Goal: Find specific page/section: Find specific page/section

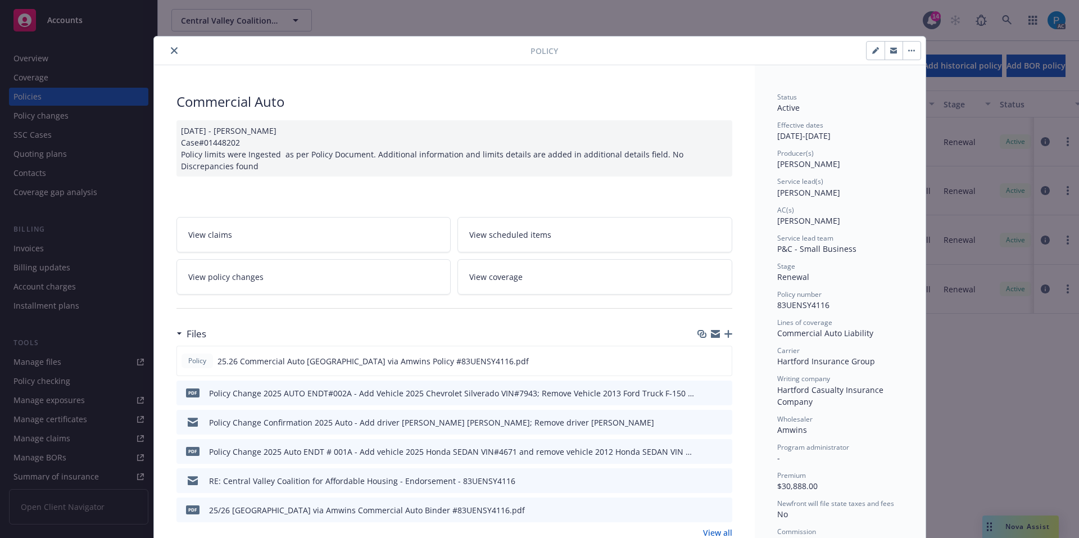
scroll to position [34, 0]
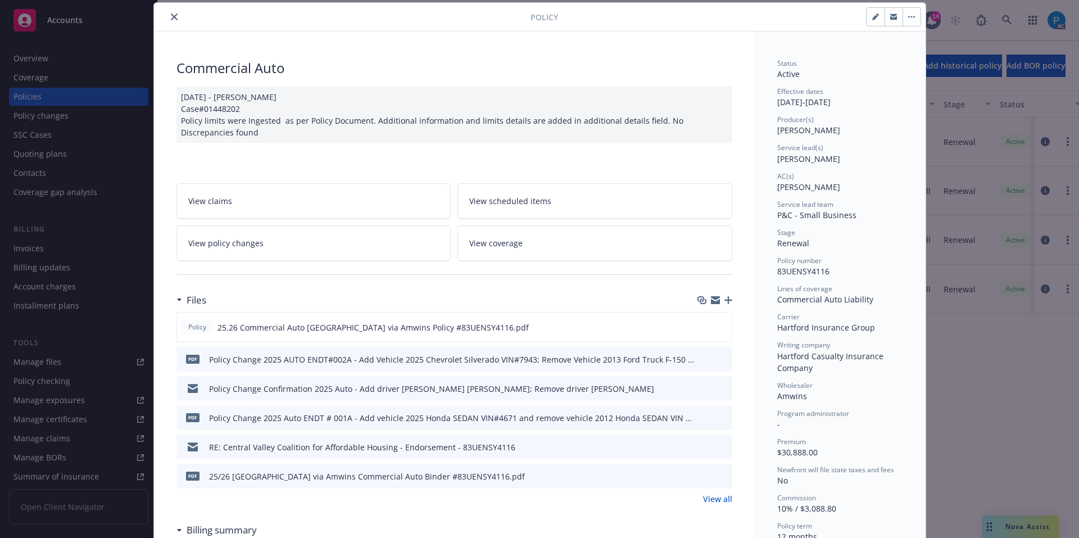
click at [75, 21] on div "Policy Commercial Auto [DATE] - [PERSON_NAME] Case#01448202 Policy limits were …" at bounding box center [539, 269] width 1079 height 538
click at [171, 15] on icon "close" at bounding box center [174, 16] width 7 height 7
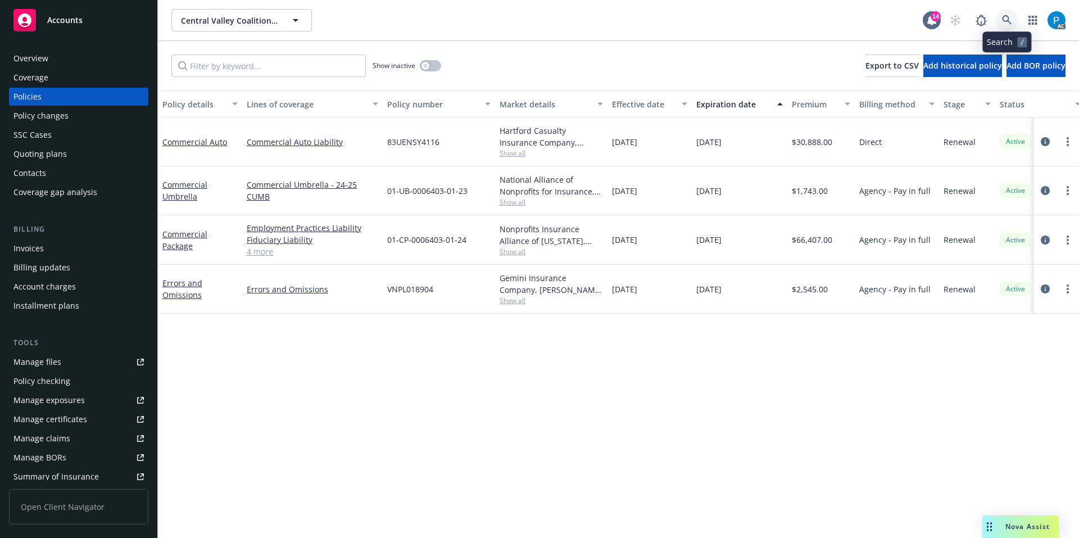
click at [1006, 17] on icon at bounding box center [1007, 20] width 10 height 10
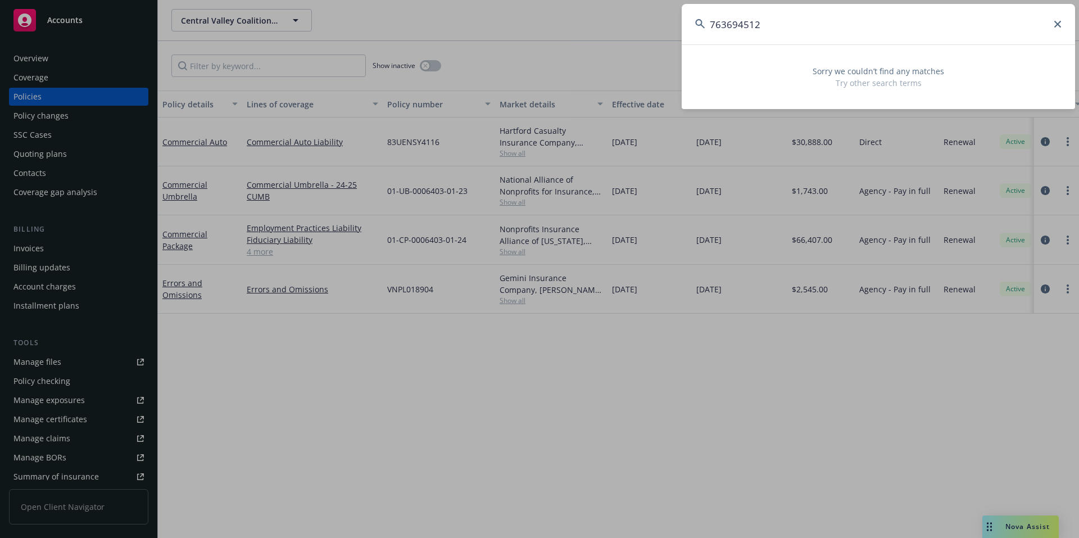
click at [780, 16] on input "763694512" at bounding box center [878, 24] width 393 height 40
paste input "LPM0"
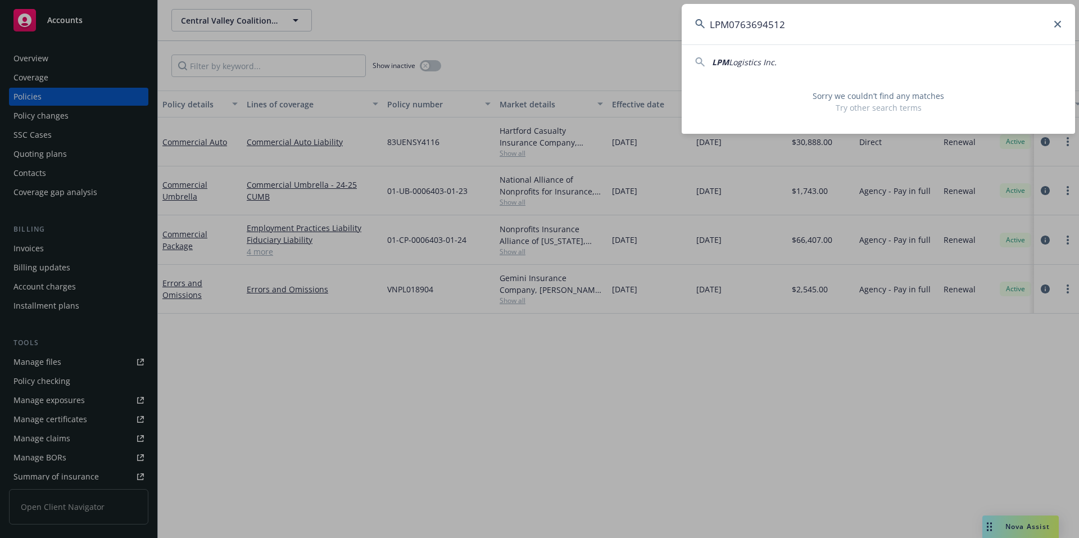
click at [735, 24] on input "LPM0763694512" at bounding box center [878, 24] width 393 height 40
click at [825, 24] on input "LPM 763694512" at bounding box center [878, 24] width 393 height 40
paste input ""0100391094-0 ""
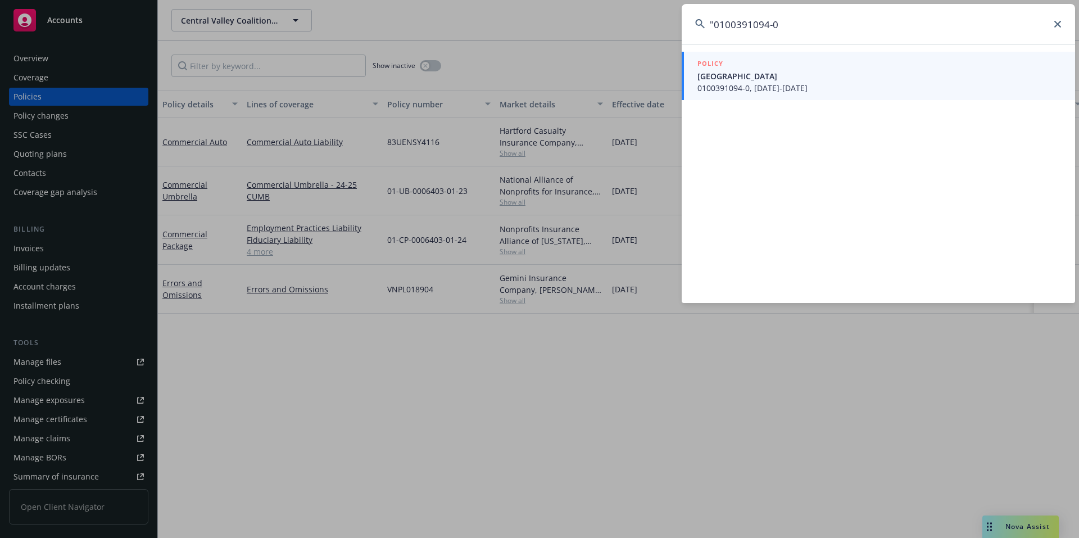
click at [712, 24] on input ""0100391094-0" at bounding box center [878, 24] width 393 height 40
type input "0100391094-0"
click at [753, 79] on span "[GEOGRAPHIC_DATA]" at bounding box center [879, 76] width 364 height 12
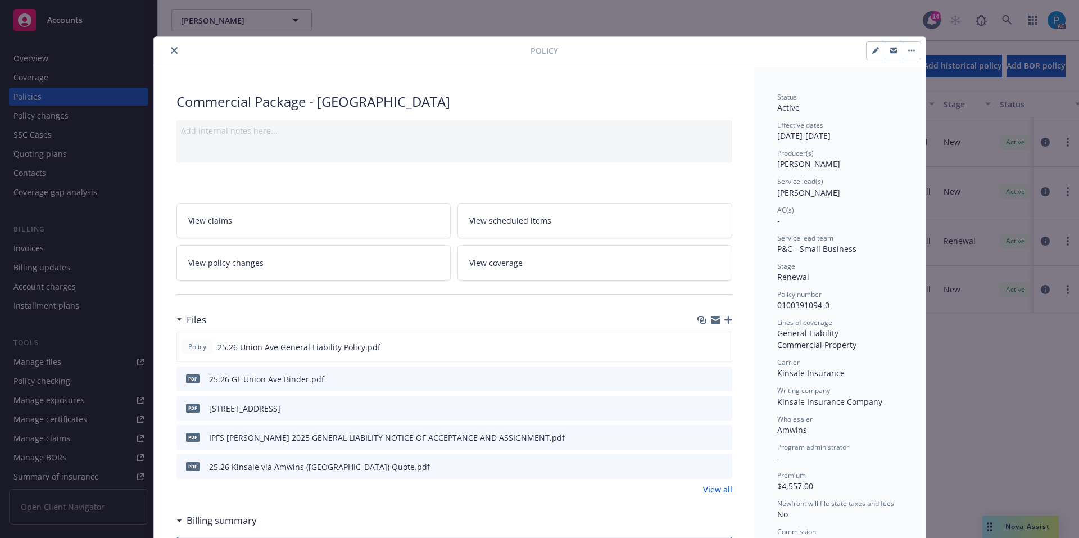
click at [171, 50] on icon "close" at bounding box center [174, 50] width 7 height 7
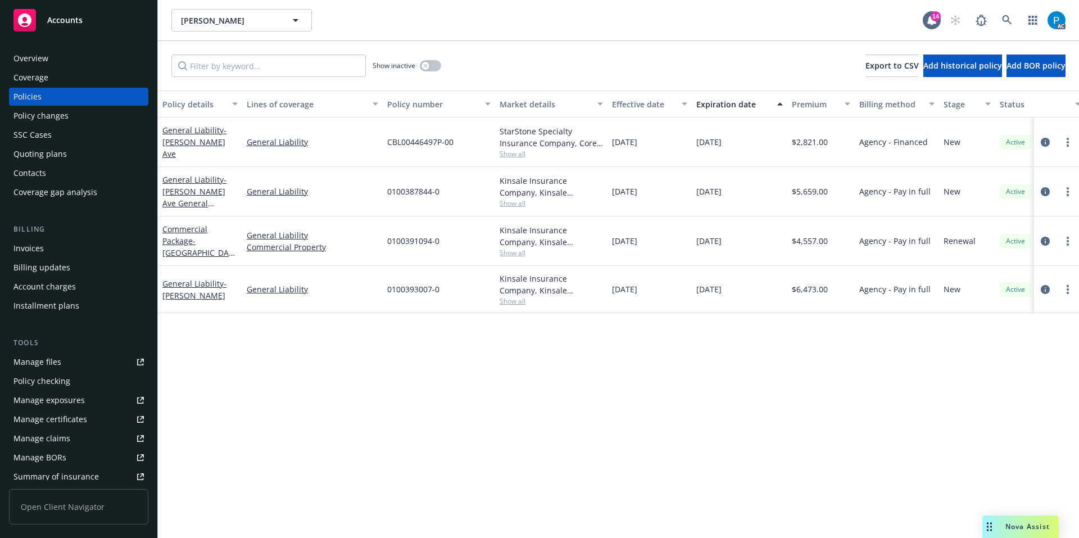
click at [56, 247] on div "Invoices" at bounding box center [78, 248] width 130 height 18
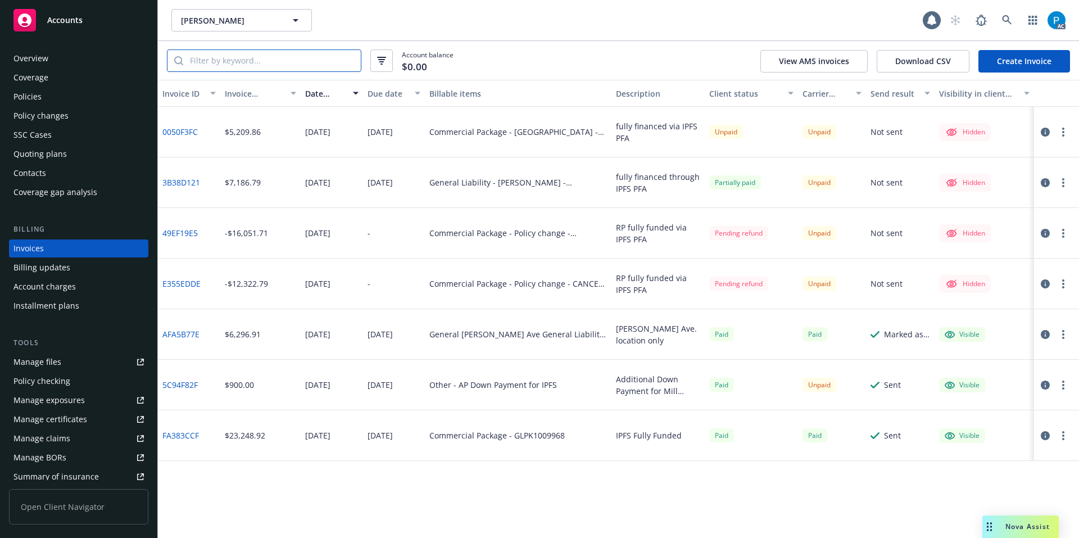
click at [294, 54] on input "search" at bounding box center [272, 60] width 178 height 21
paste input ""0100391094-0 ""
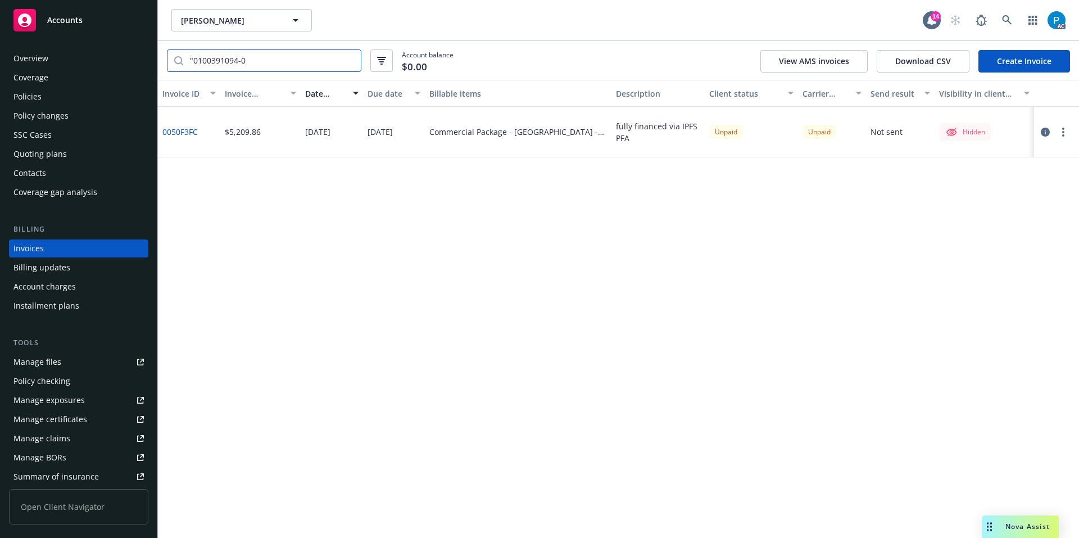
click at [193, 61] on input ""0100391094-0" at bounding box center [272, 60] width 178 height 21
type input "0100391094-0"
click at [1043, 133] on icon "button" at bounding box center [1045, 132] width 9 height 9
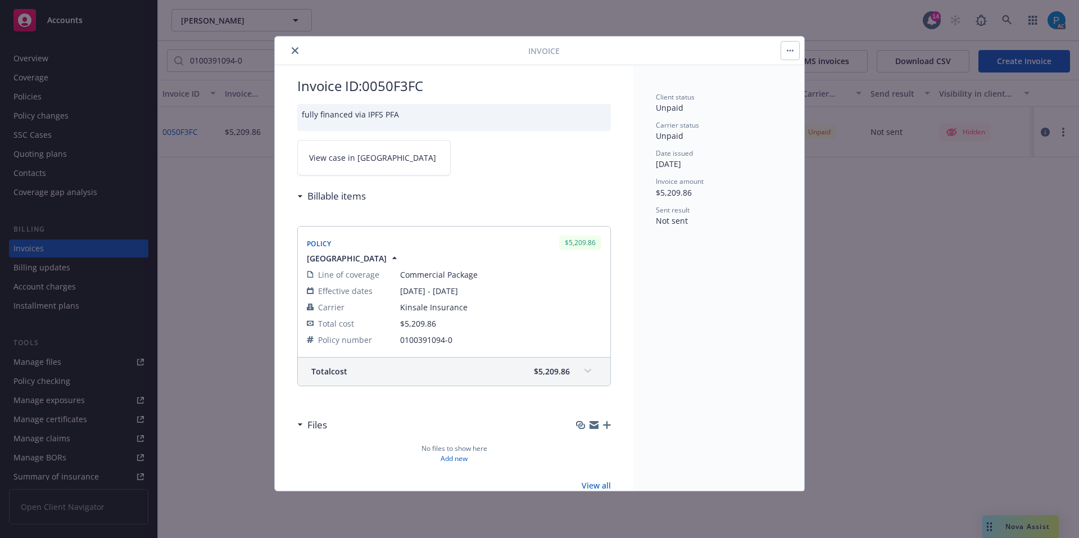
scroll to position [43, 0]
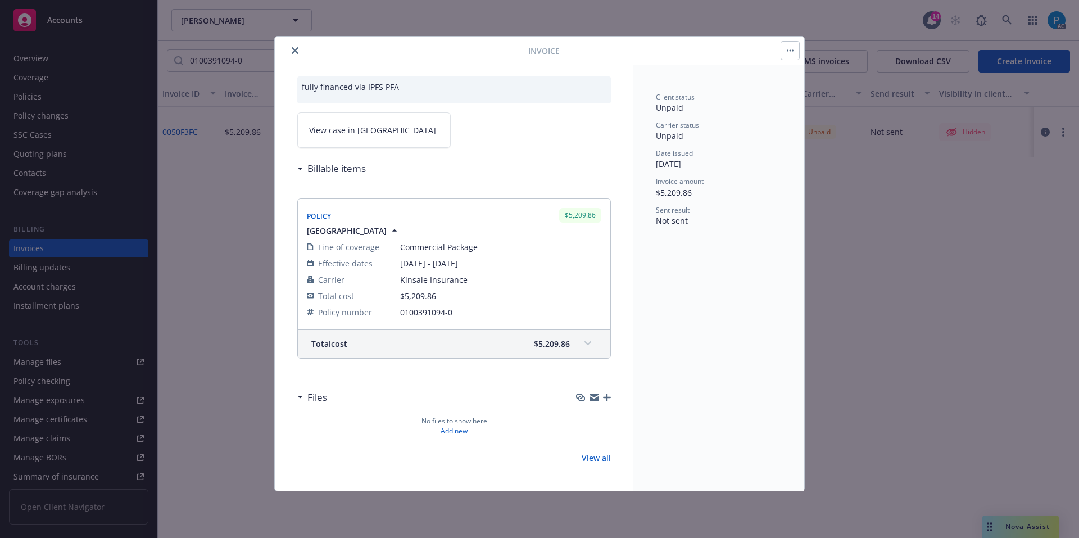
click at [396, 128] on link "View case in [GEOGRAPHIC_DATA]" at bounding box center [373, 129] width 153 height 35
